Goal: Navigation & Orientation: Find specific page/section

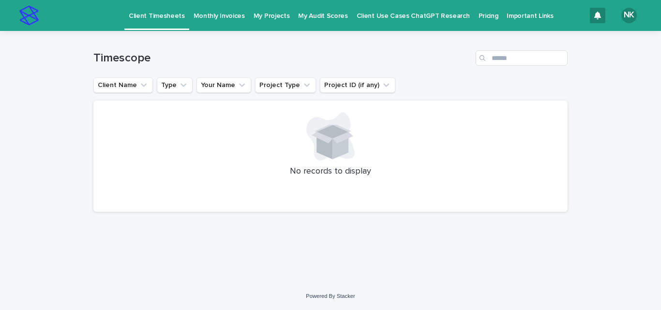
click at [312, 12] on p "My Audit Scores" at bounding box center [322, 10] width 49 height 20
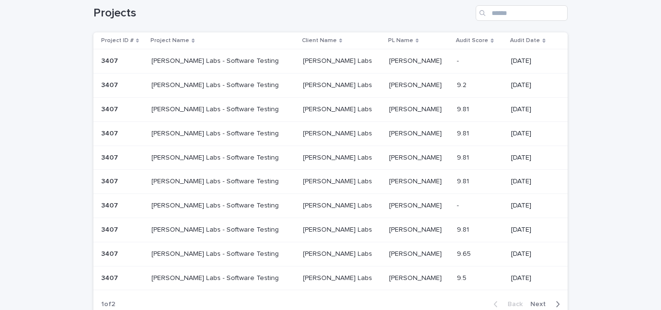
scroll to position [135, 0]
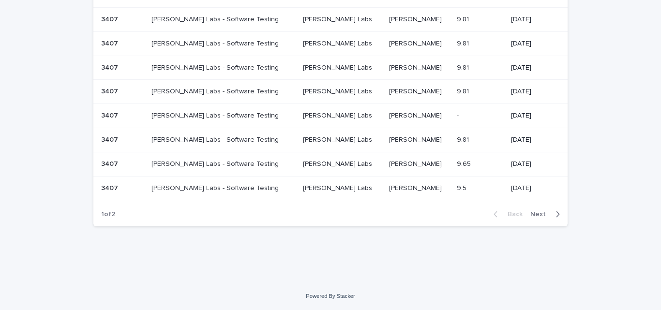
click at [532, 210] on div "Back Next" at bounding box center [527, 214] width 82 height 24
click at [535, 213] on span "Next" at bounding box center [541, 214] width 21 height 7
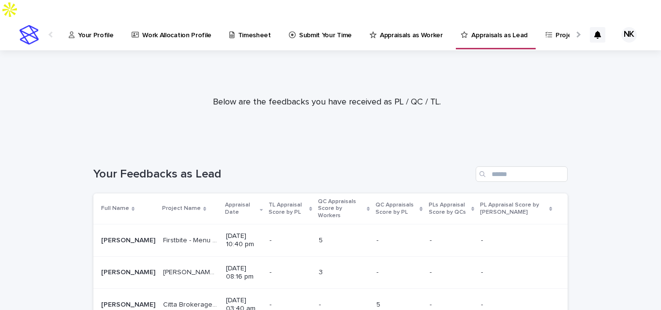
click at [98, 21] on link "Your Profile" at bounding box center [93, 34] width 50 height 30
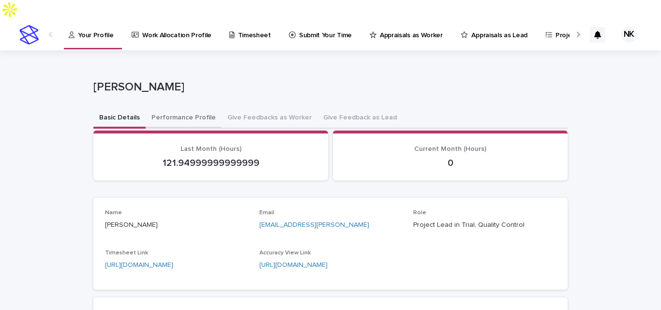
click at [198, 108] on button "Performance Profile" at bounding box center [184, 118] width 76 height 20
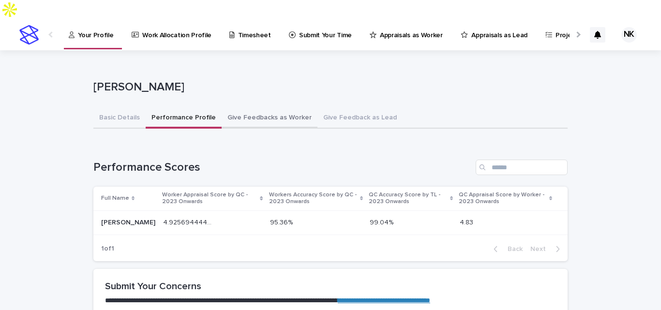
click at [263, 108] on button "Give Feedbacks as Worker" at bounding box center [270, 118] width 96 height 20
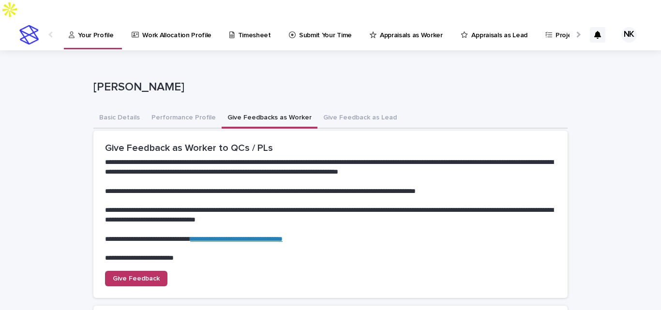
click at [387, 19] on p "Appraisals as Worker" at bounding box center [411, 29] width 63 height 20
